Goal: Transaction & Acquisition: Purchase product/service

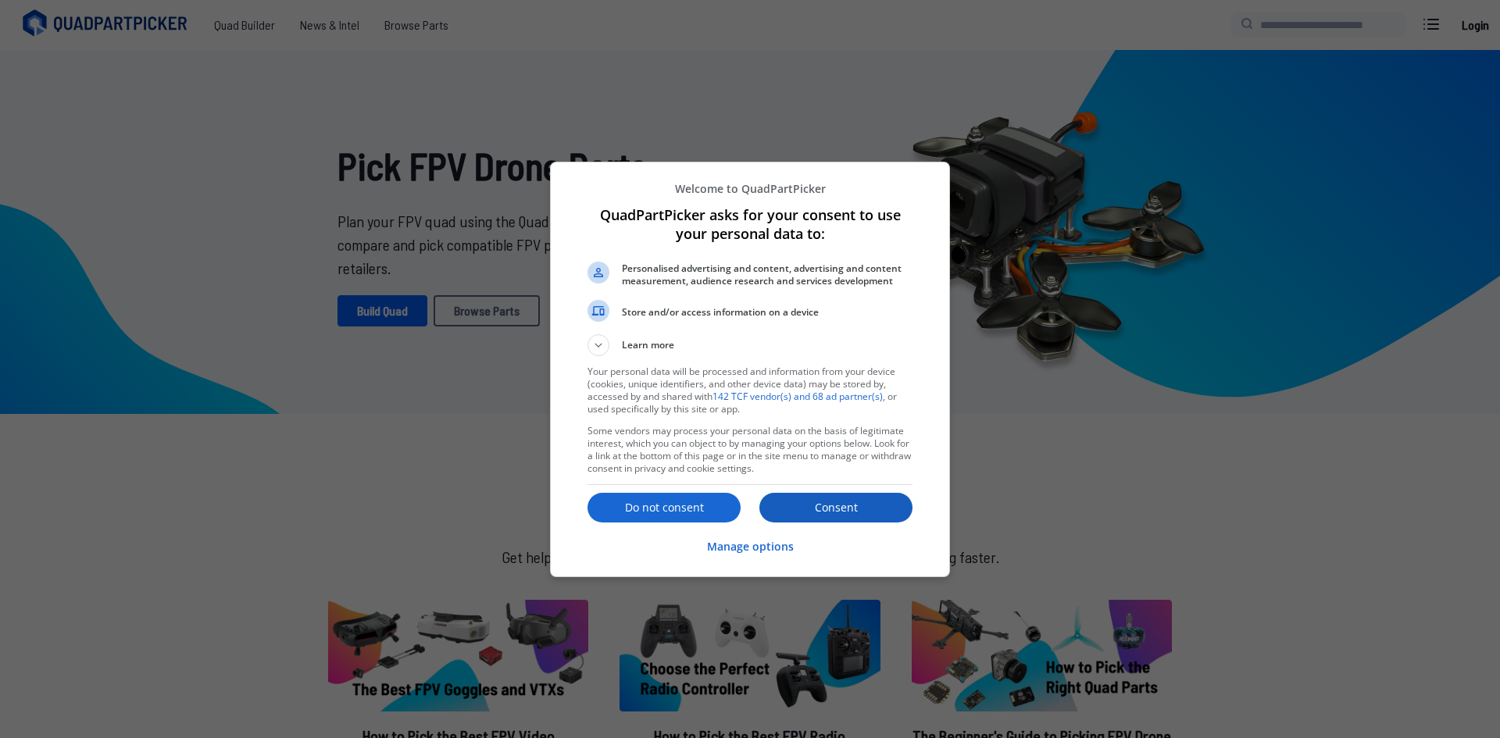
click at [790, 496] on button "Consent" at bounding box center [835, 508] width 153 height 30
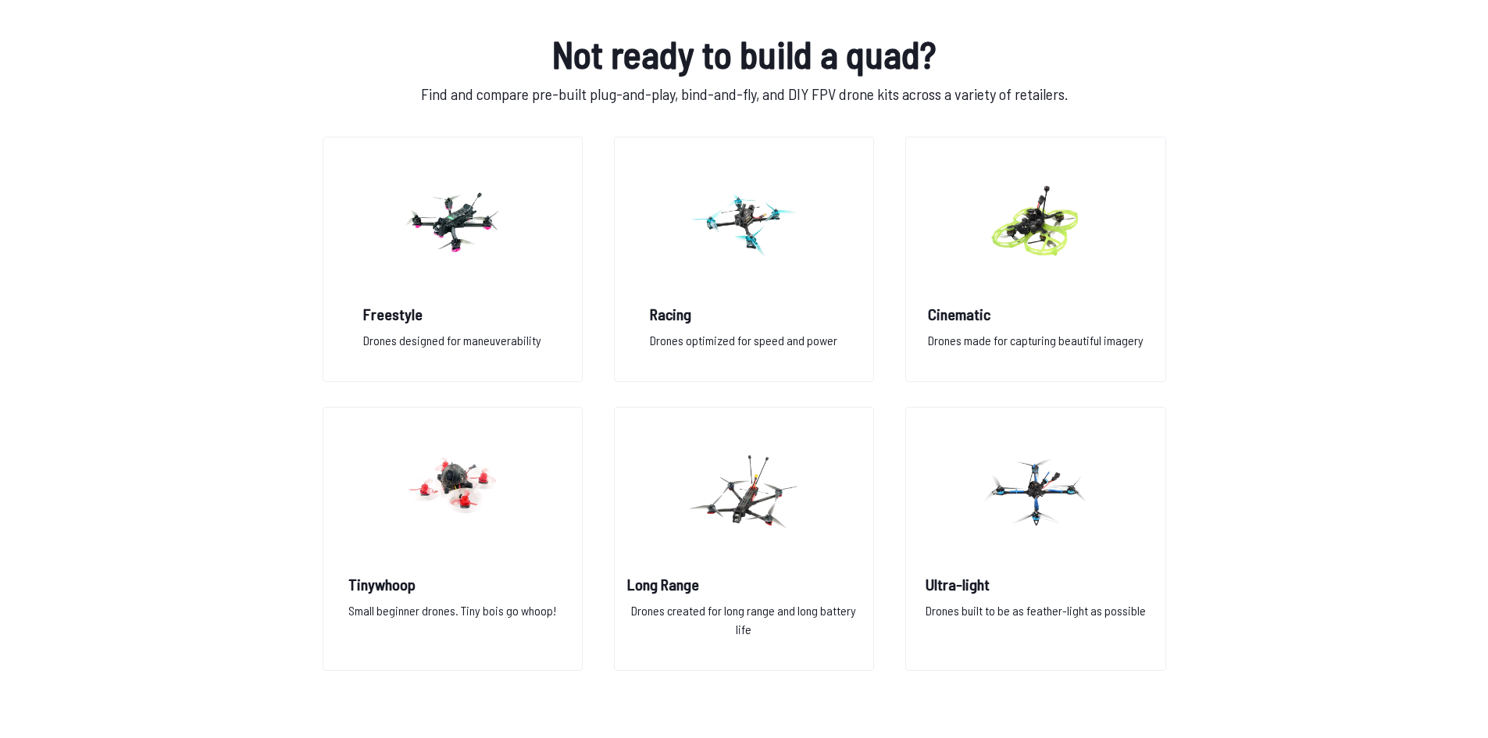
scroll to position [1093, 0]
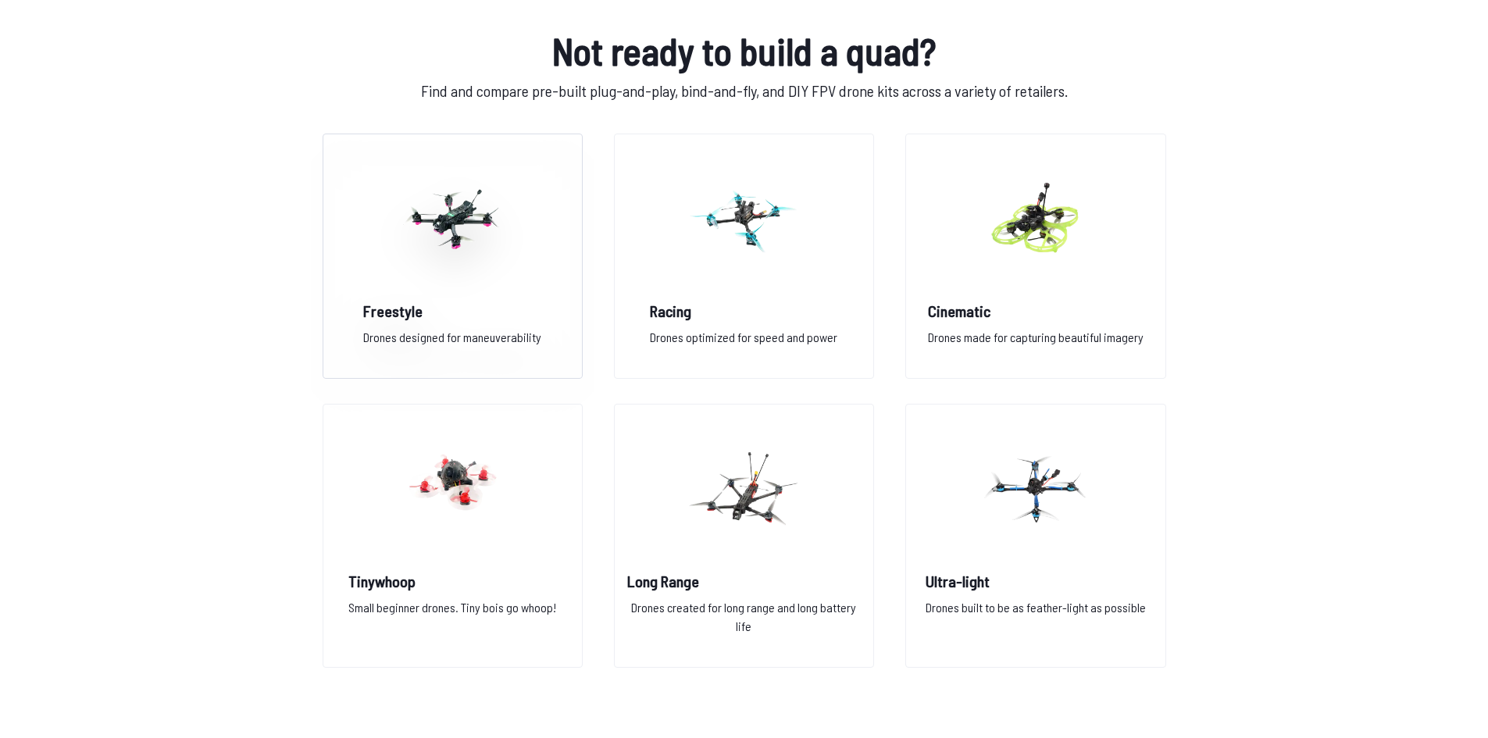
click at [476, 304] on h2 "Freestyle" at bounding box center [452, 311] width 178 height 22
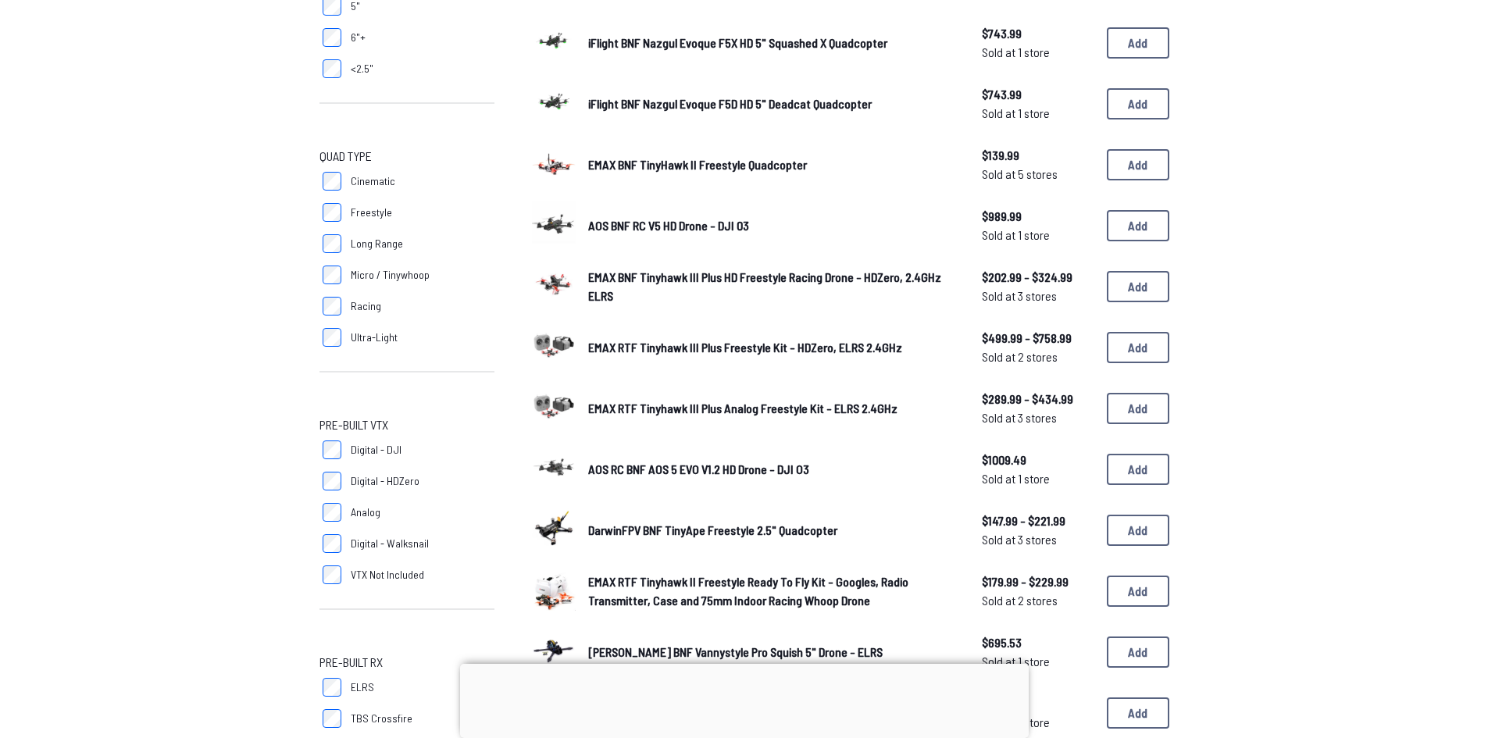
scroll to position [703, 0]
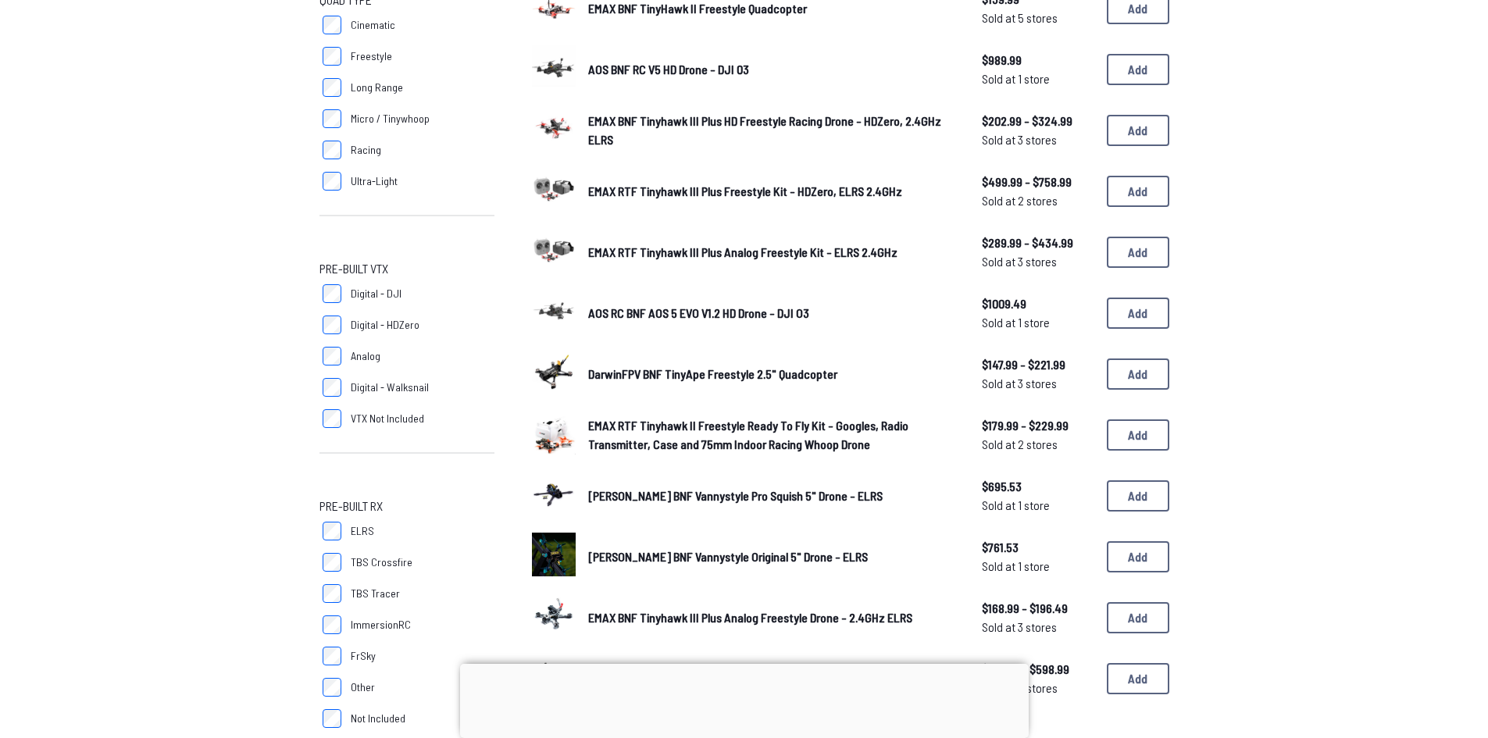
click at [561, 533] on img at bounding box center [554, 555] width 44 height 44
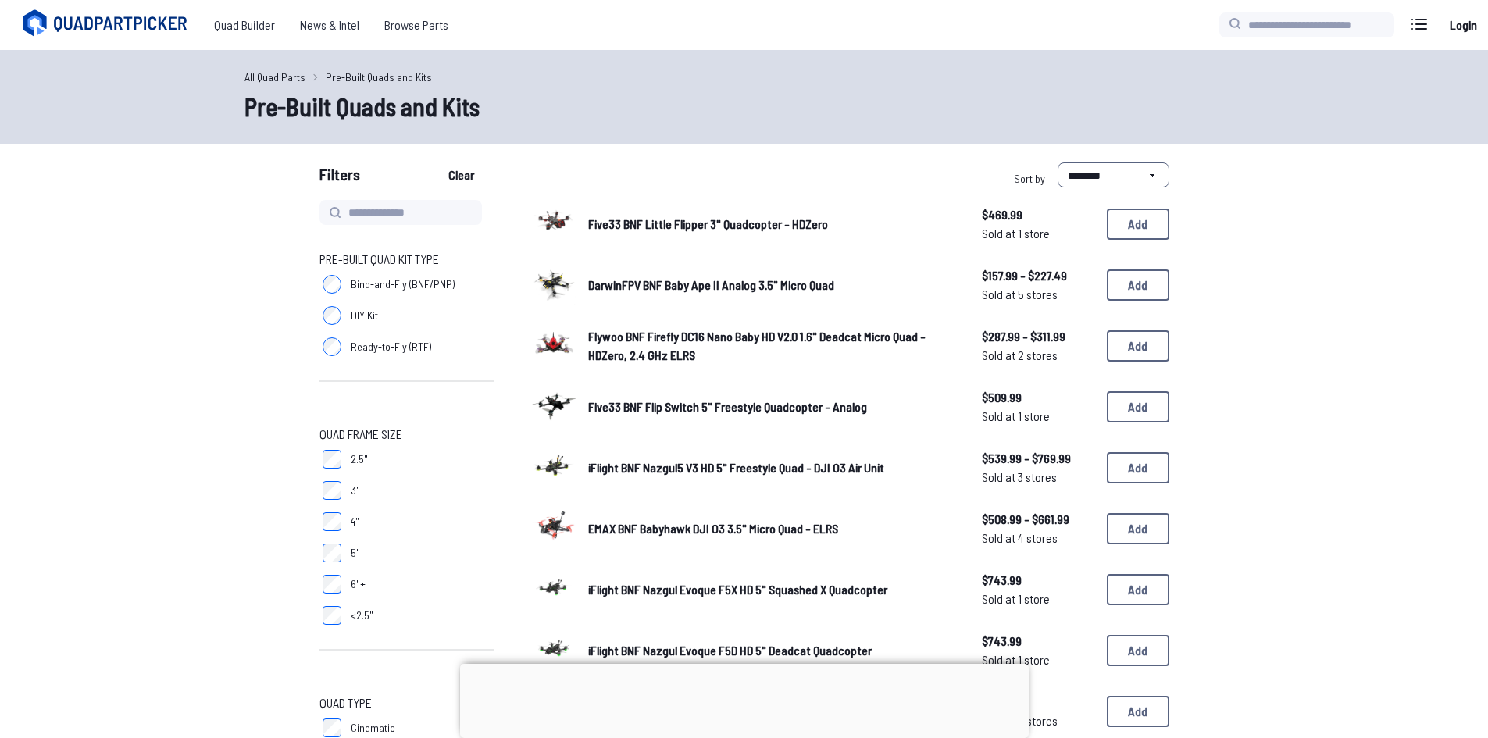
click at [175, 34] on icon at bounding box center [107, 23] width 175 height 31
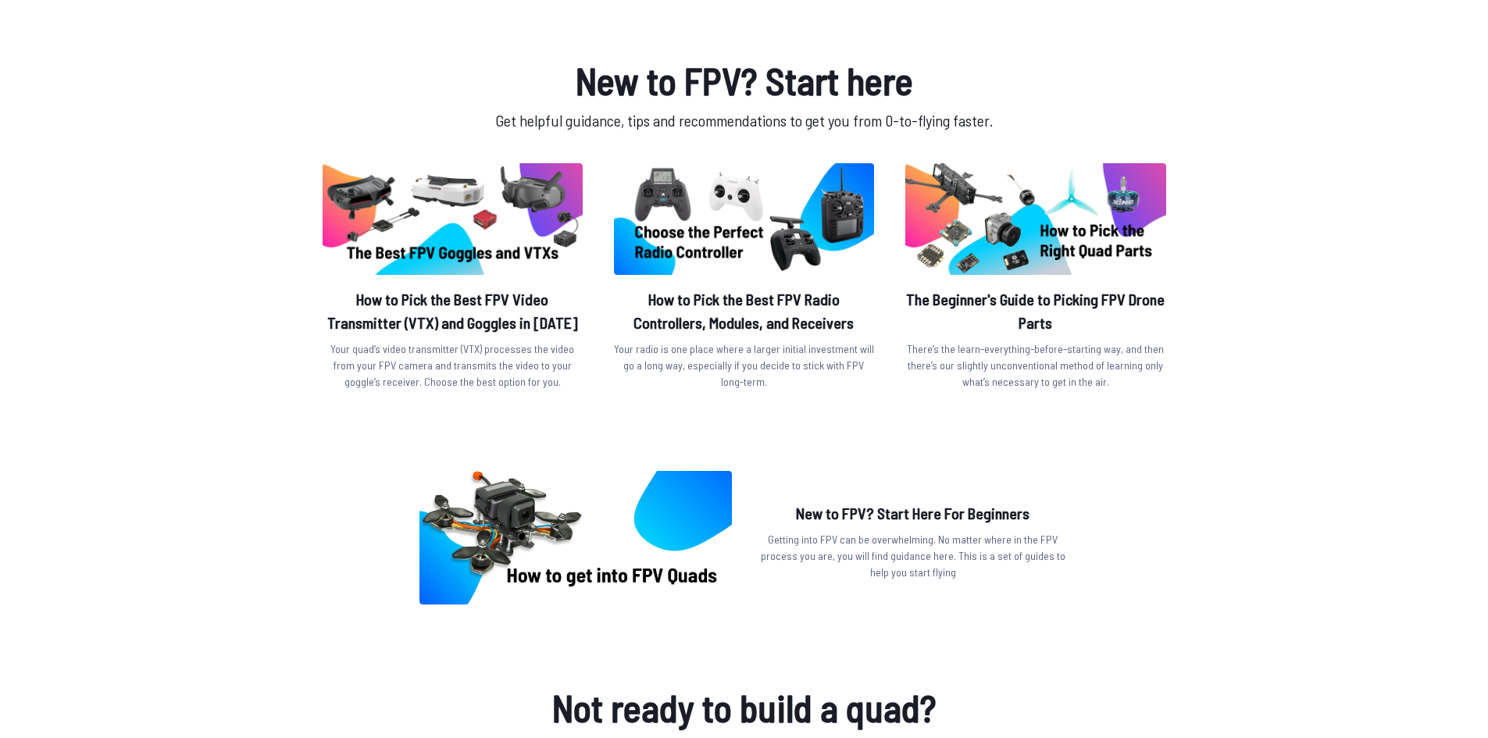
scroll to position [312, 0]
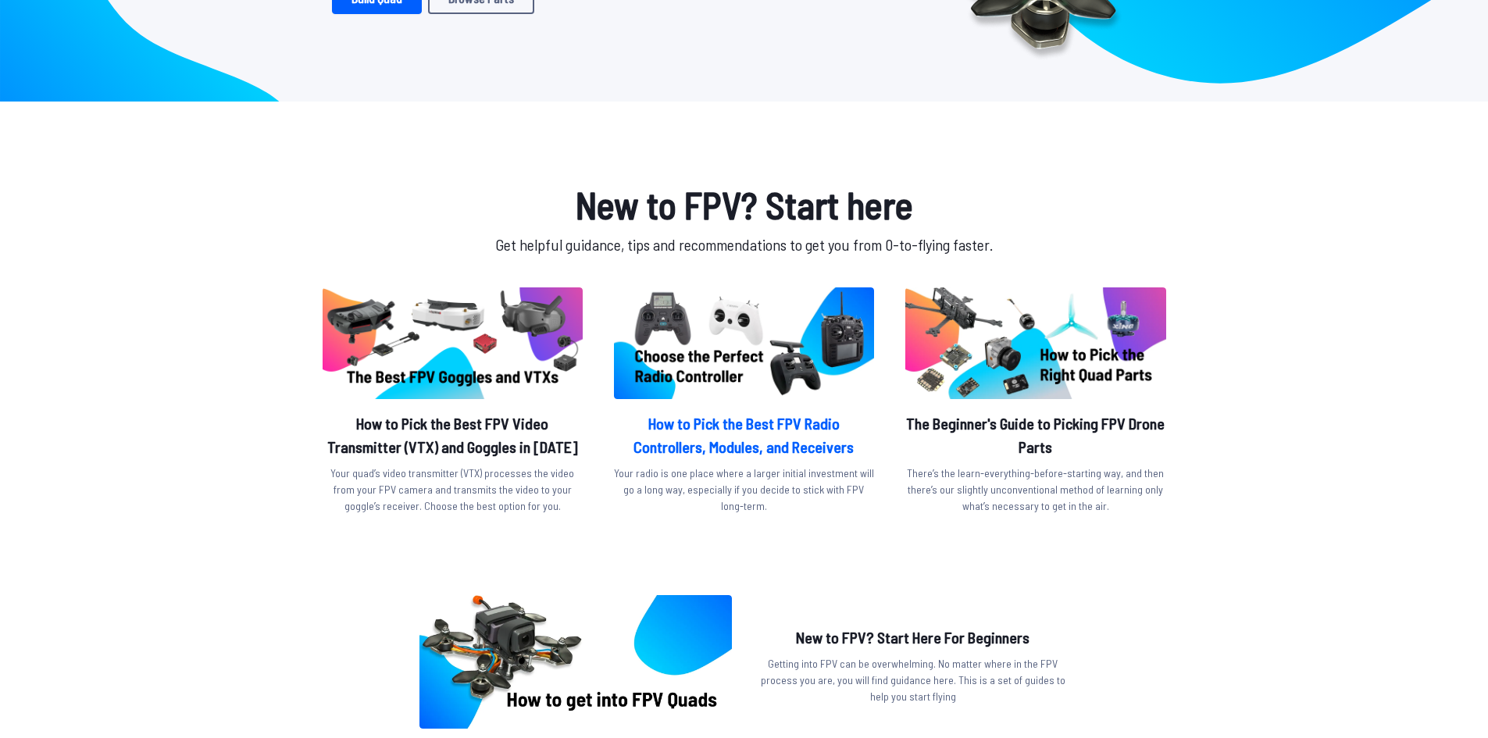
click at [694, 369] on img at bounding box center [744, 343] width 260 height 112
